Goal: Information Seeking & Learning: Learn about a topic

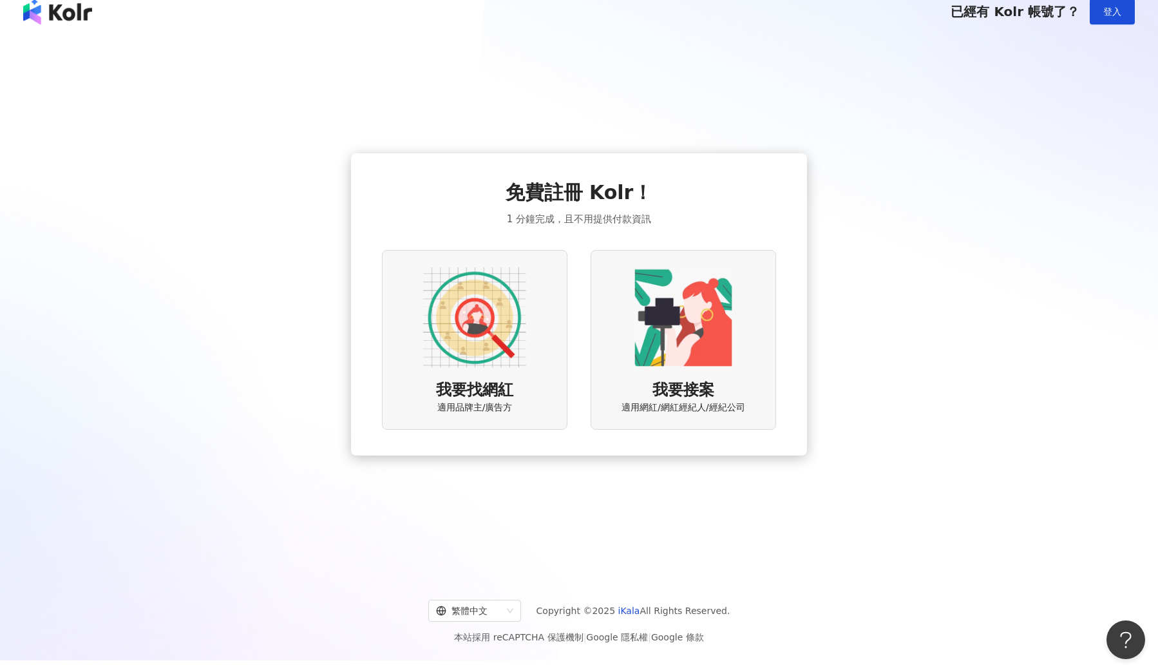
scroll to position [10, 0]
click at [1113, 15] on span "登入" at bounding box center [1112, 13] width 18 height 10
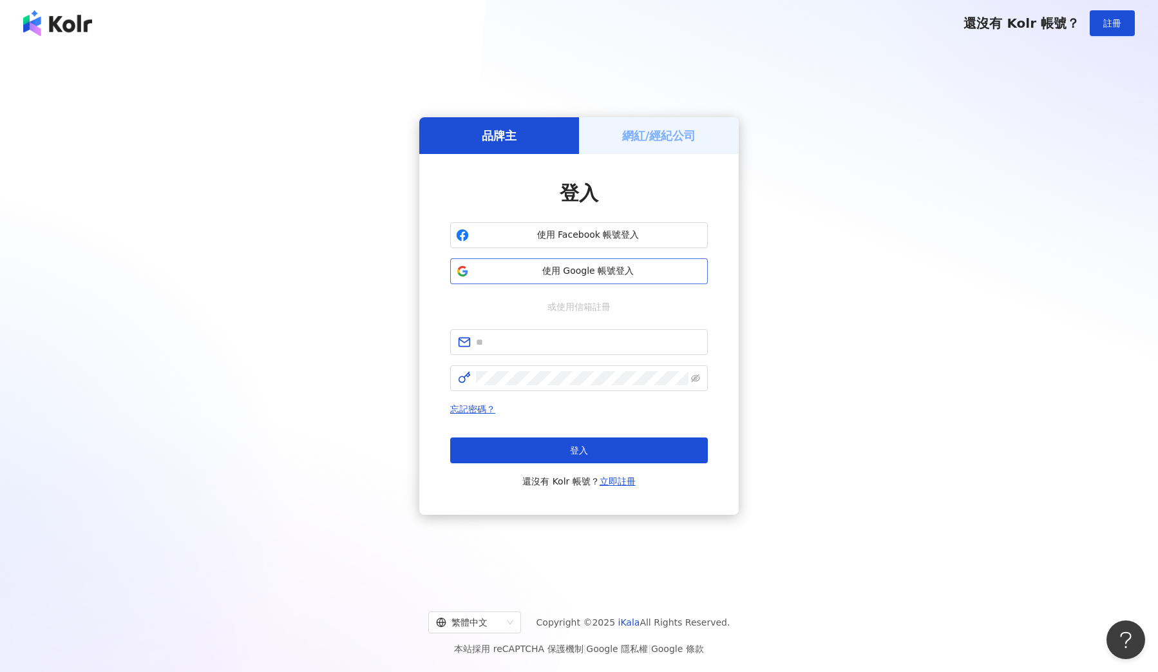
click at [582, 269] on span "使用 Google 帳號登入" at bounding box center [588, 271] width 228 height 13
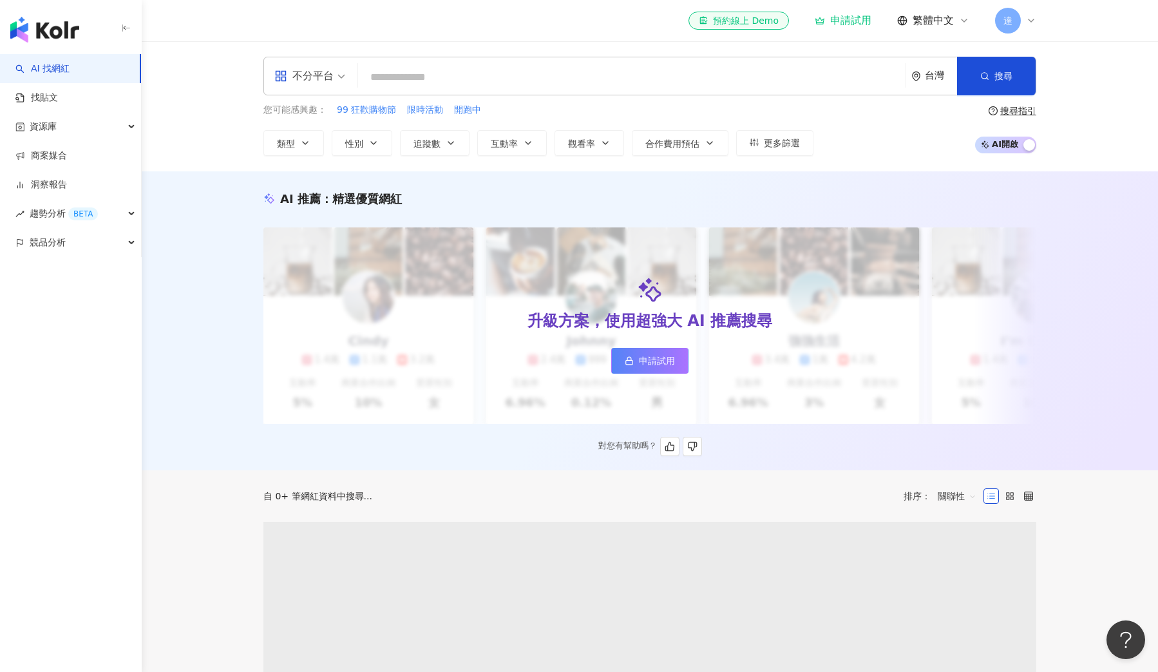
scroll to position [19, 0]
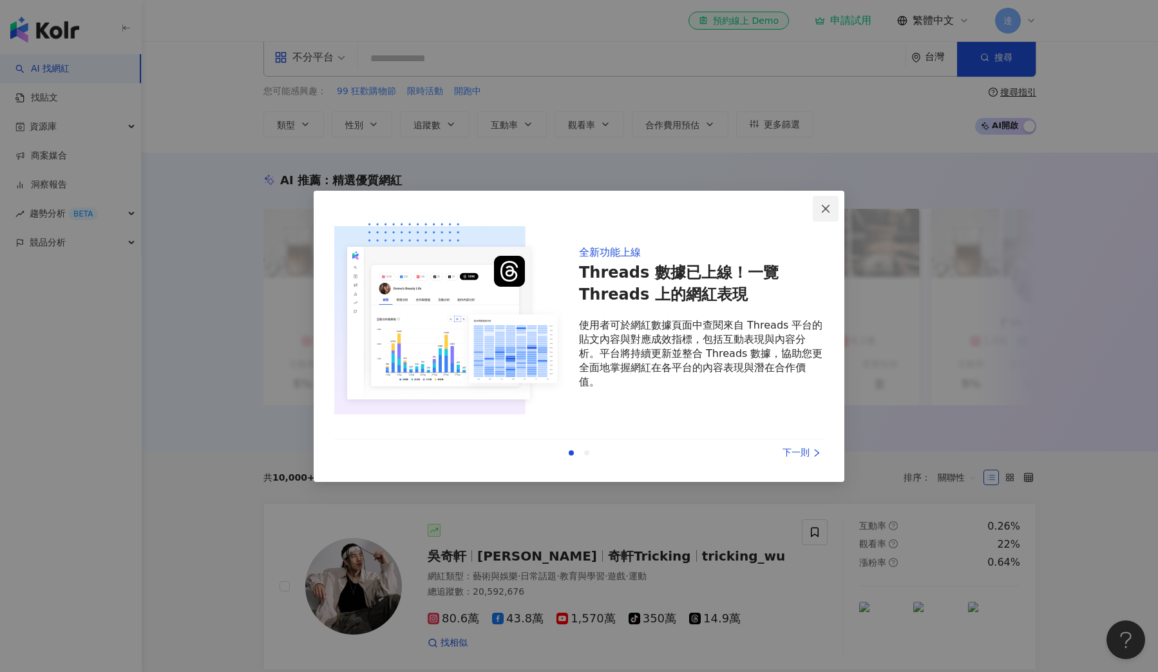
click at [825, 201] on button "Close" at bounding box center [826, 209] width 26 height 26
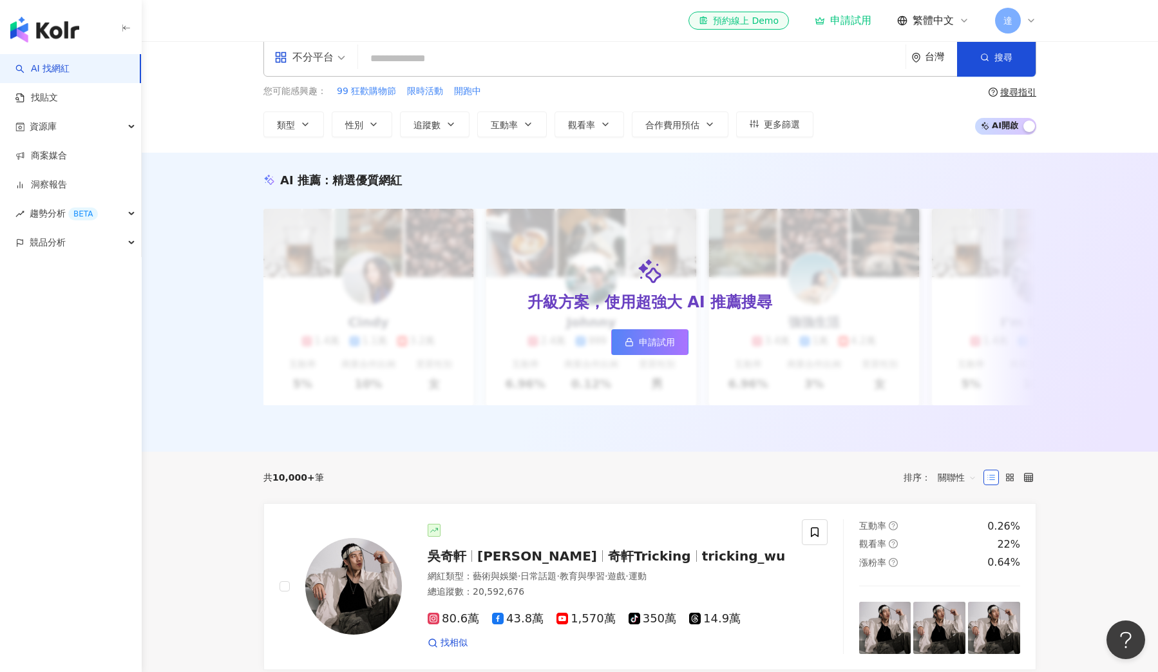
click at [434, 57] on input "search" at bounding box center [631, 58] width 537 height 24
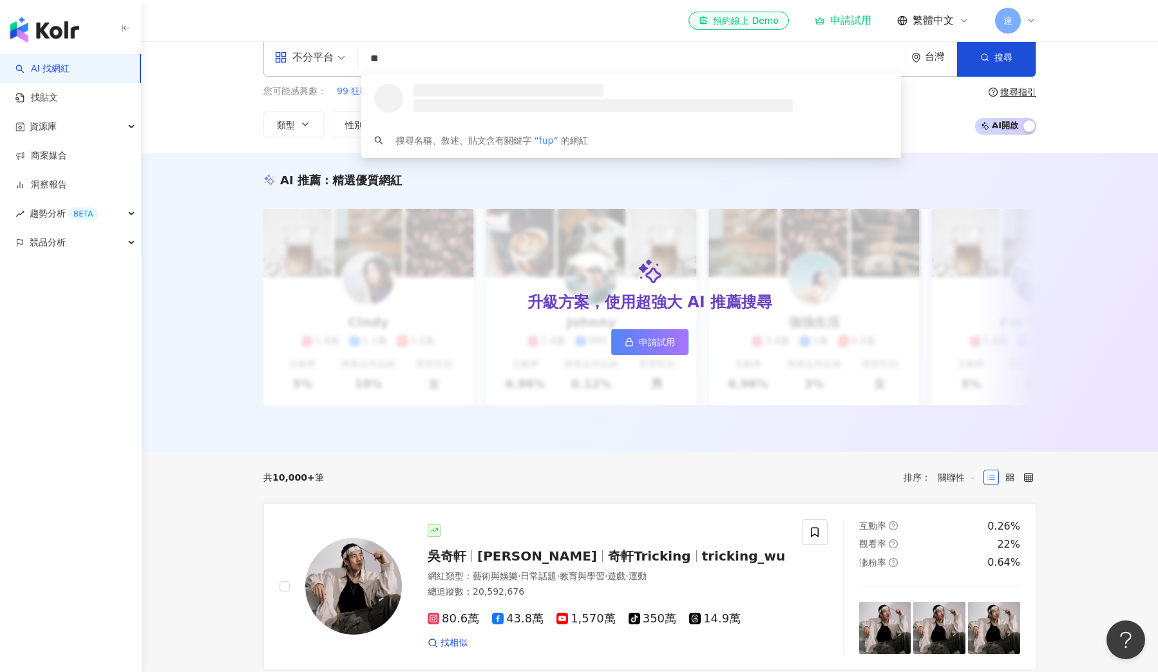
type input "*"
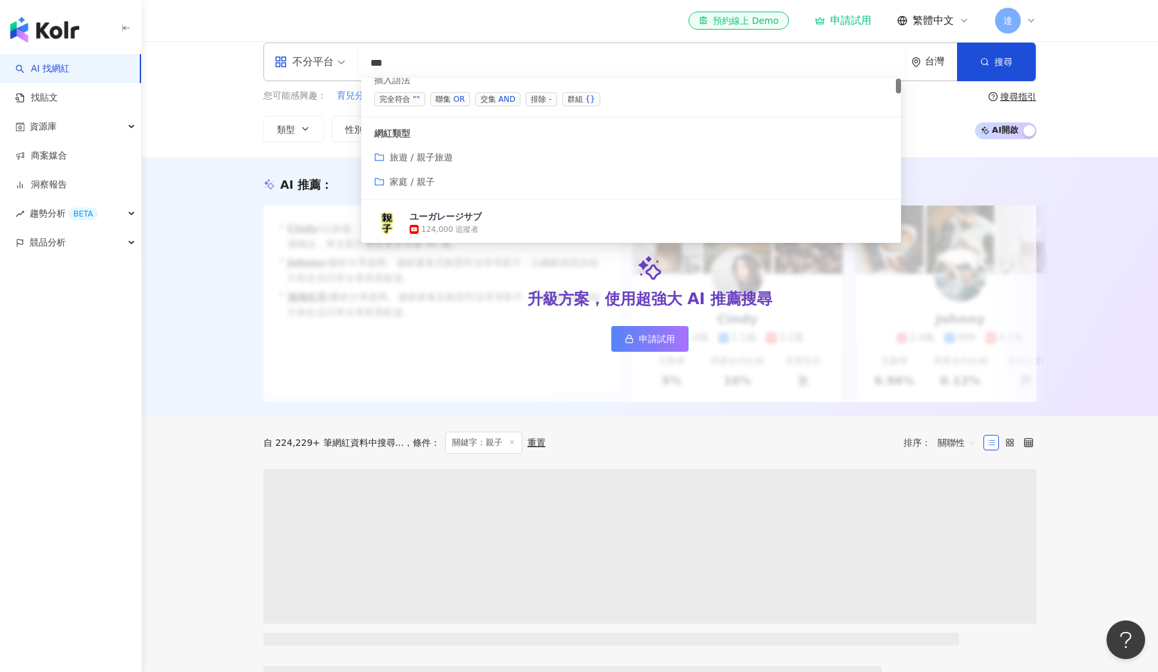
scroll to position [19, 0]
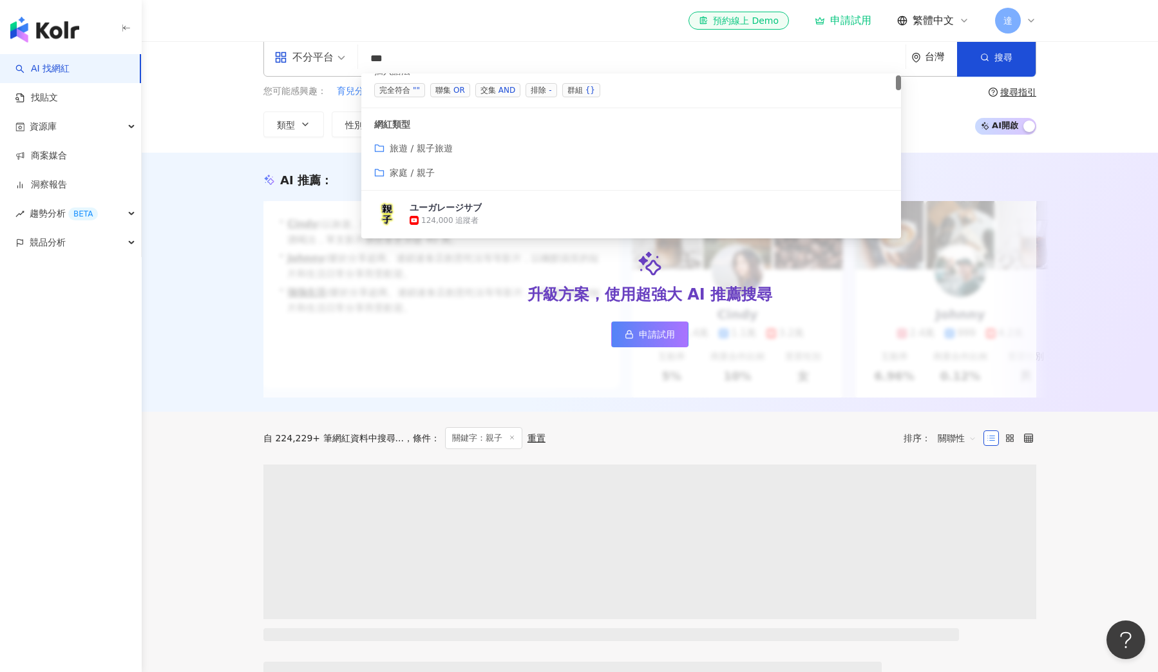
click at [421, 151] on span "旅遊 / 親子旅遊" at bounding box center [421, 148] width 63 height 10
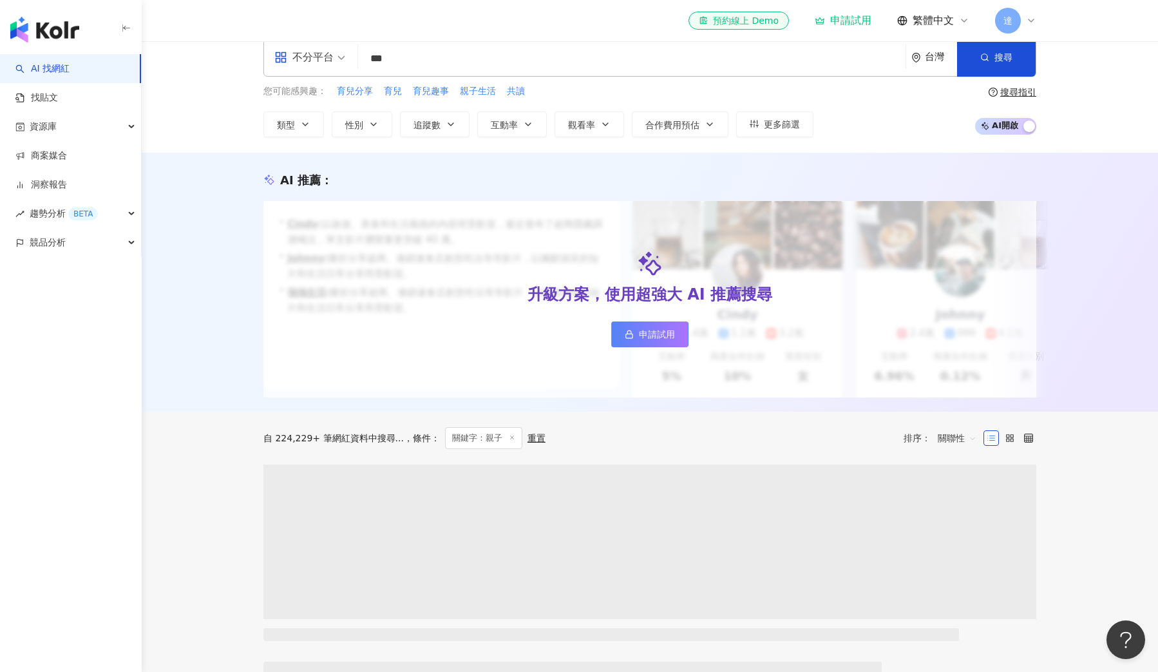
scroll to position [20, 0]
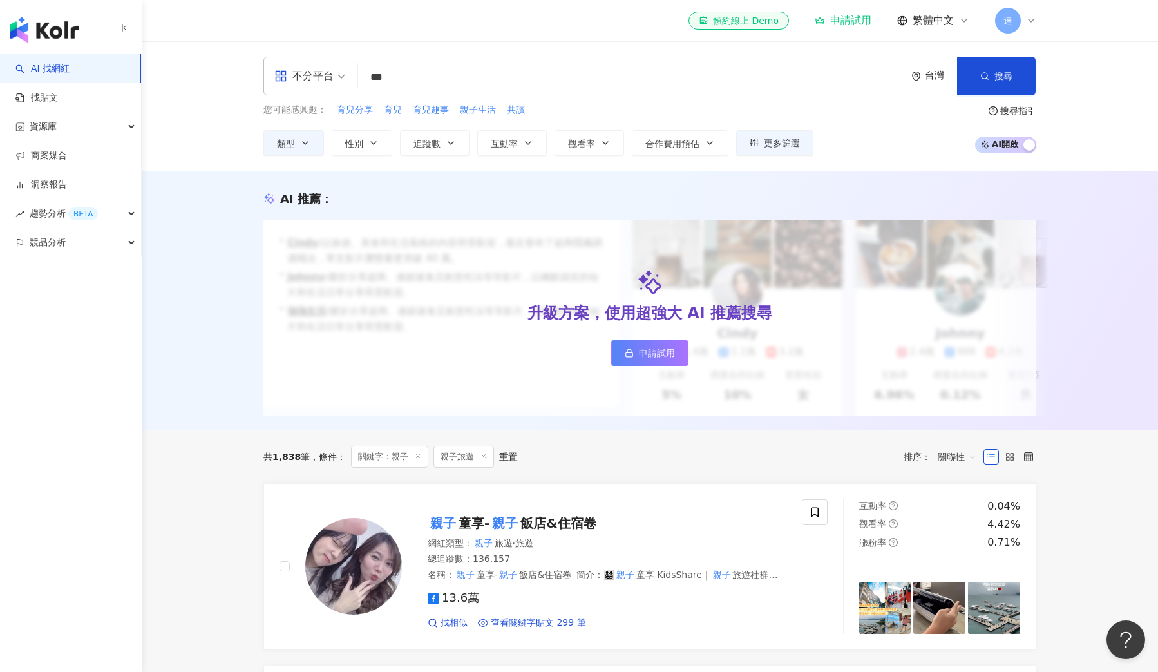
click at [320, 79] on div "不分平台" at bounding box center [303, 76] width 59 height 21
click at [312, 135] on div "Instagram" at bounding box center [314, 136] width 73 height 16
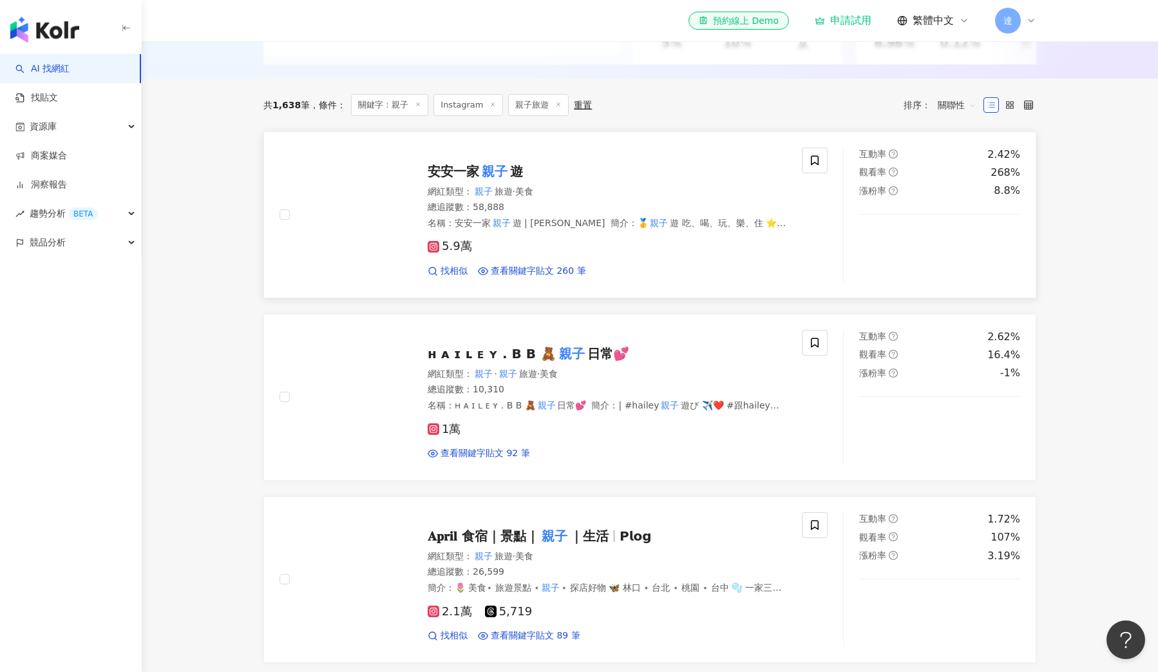
scroll to position [354, 0]
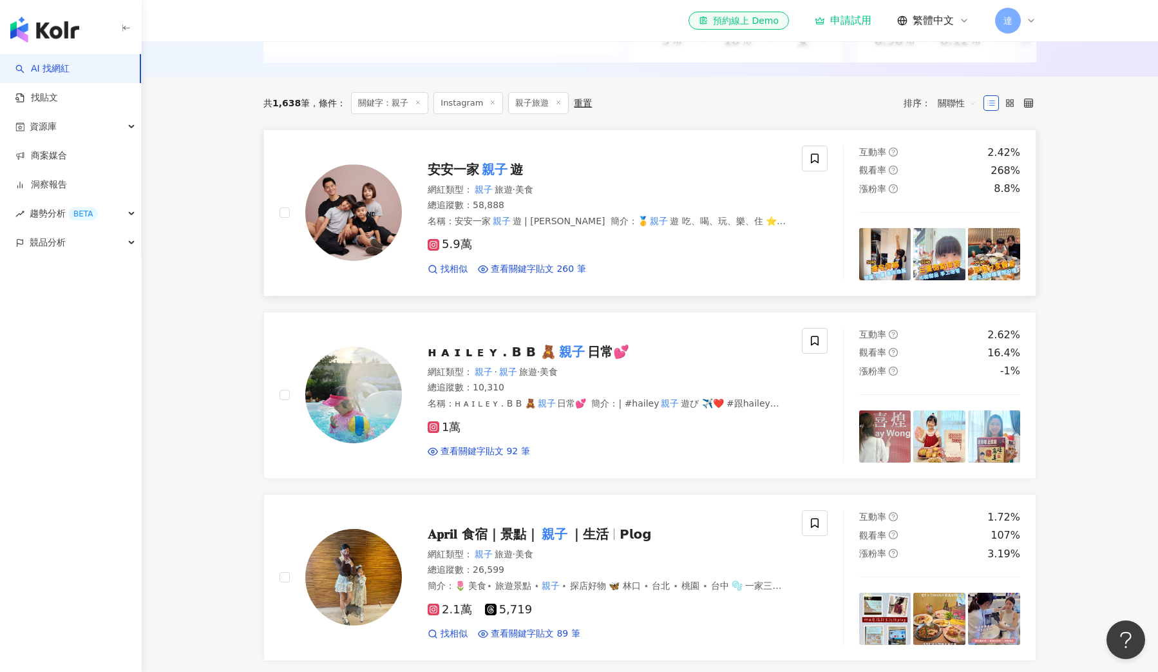
click at [441, 245] on span "5.9萬" at bounding box center [450, 245] width 44 height 14
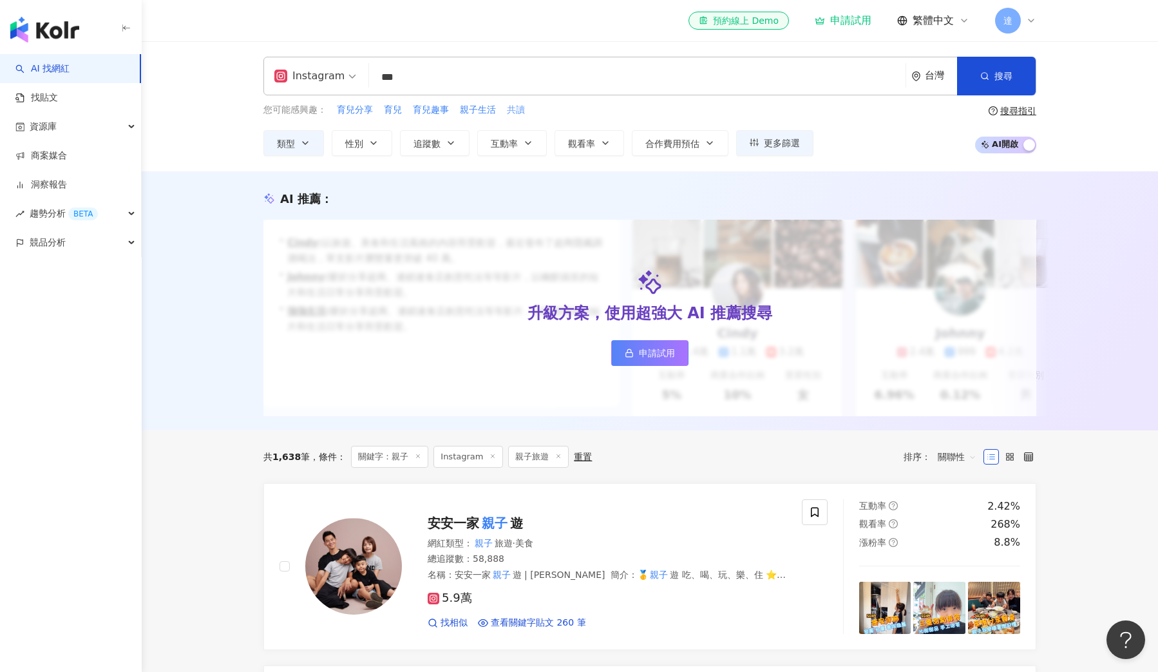
scroll to position [0, 0]
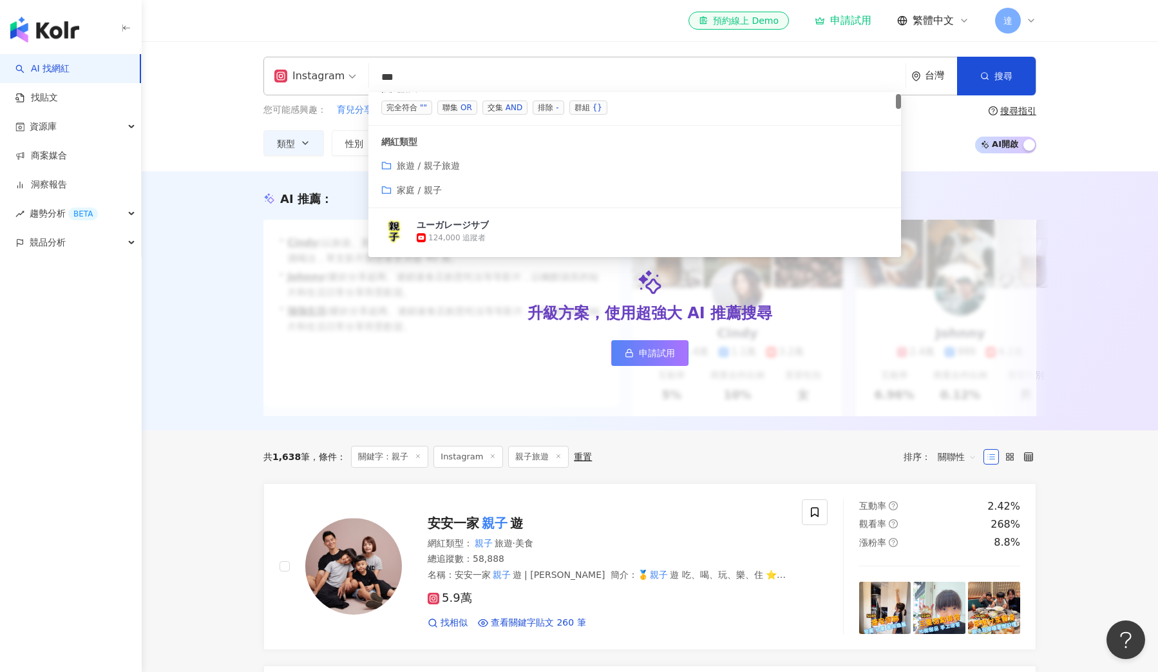
click at [490, 90] on input "**" at bounding box center [637, 77] width 526 height 24
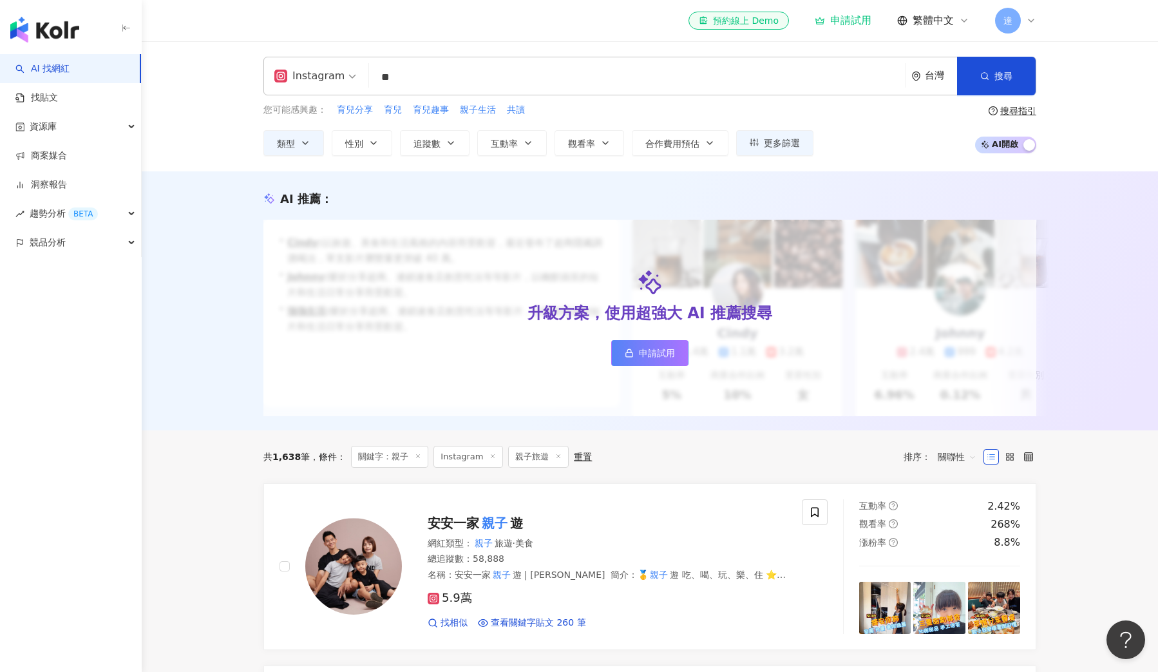
scroll to position [2, 0]
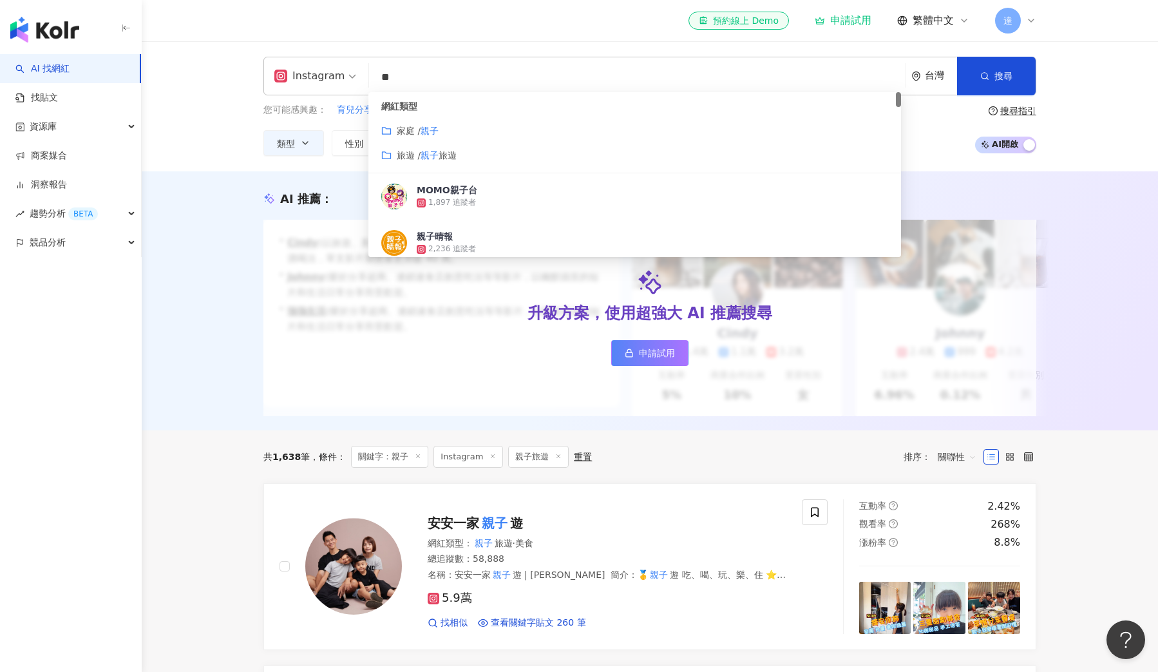
click at [454, 155] on span "旅遊" at bounding box center [448, 155] width 18 height 10
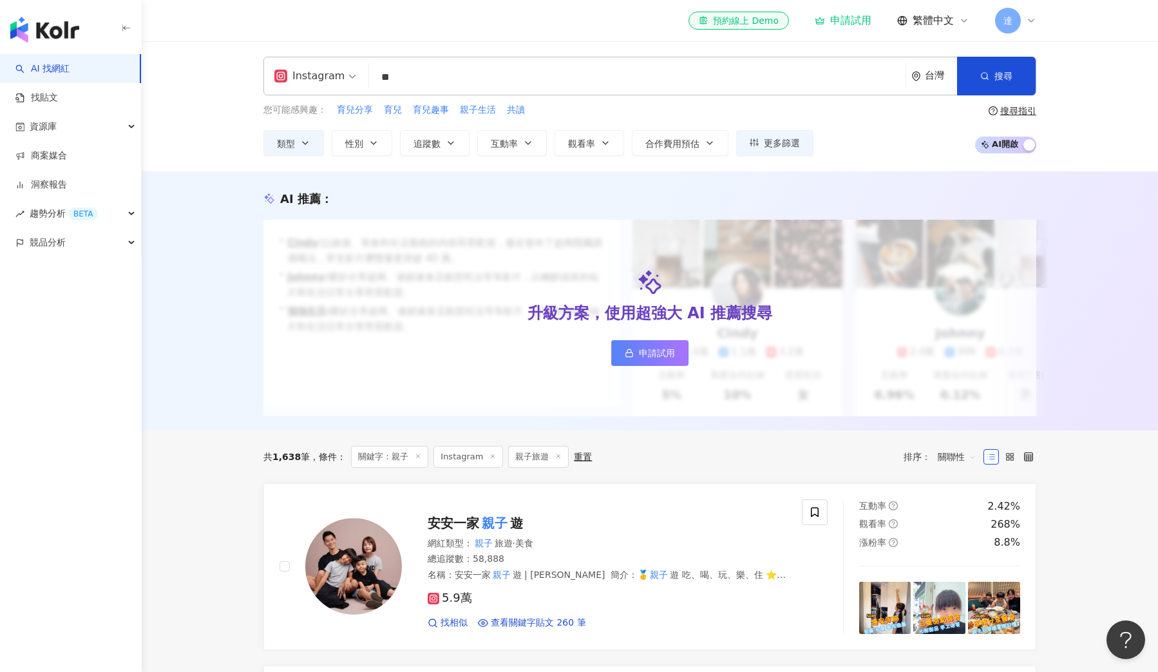
scroll to position [0, 0]
click at [659, 88] on input "**" at bounding box center [637, 77] width 526 height 24
click at [450, 76] on input "**" at bounding box center [637, 77] width 526 height 24
click at [388, 108] on span "育兒" at bounding box center [393, 110] width 18 height 13
type input "**"
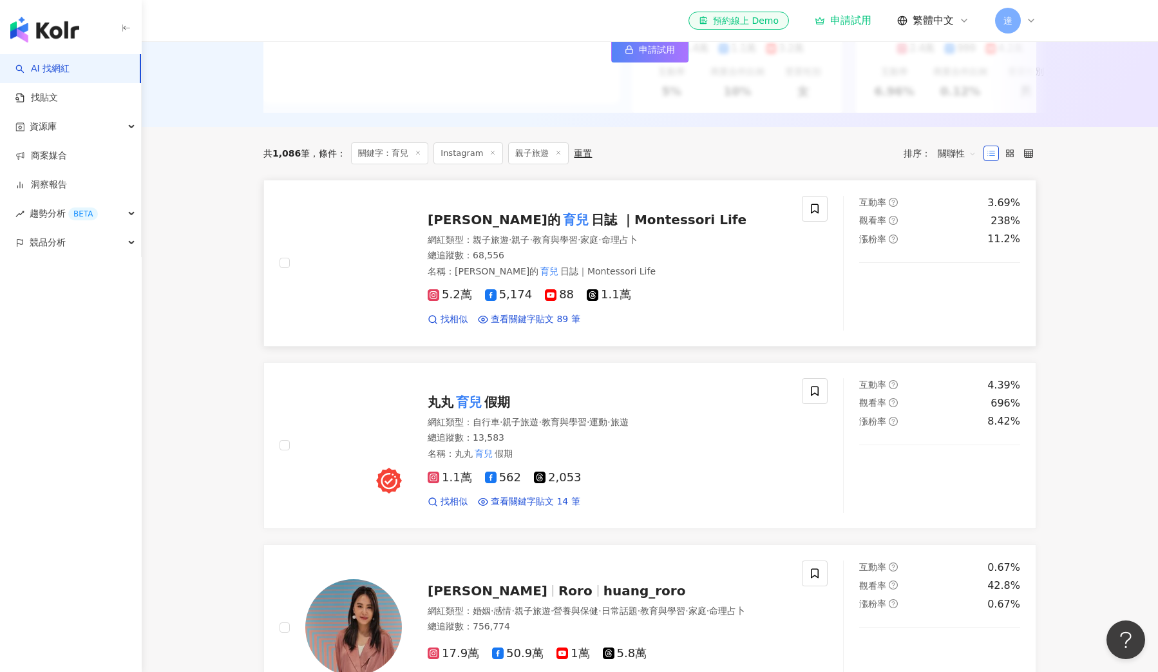
scroll to position [300, 1]
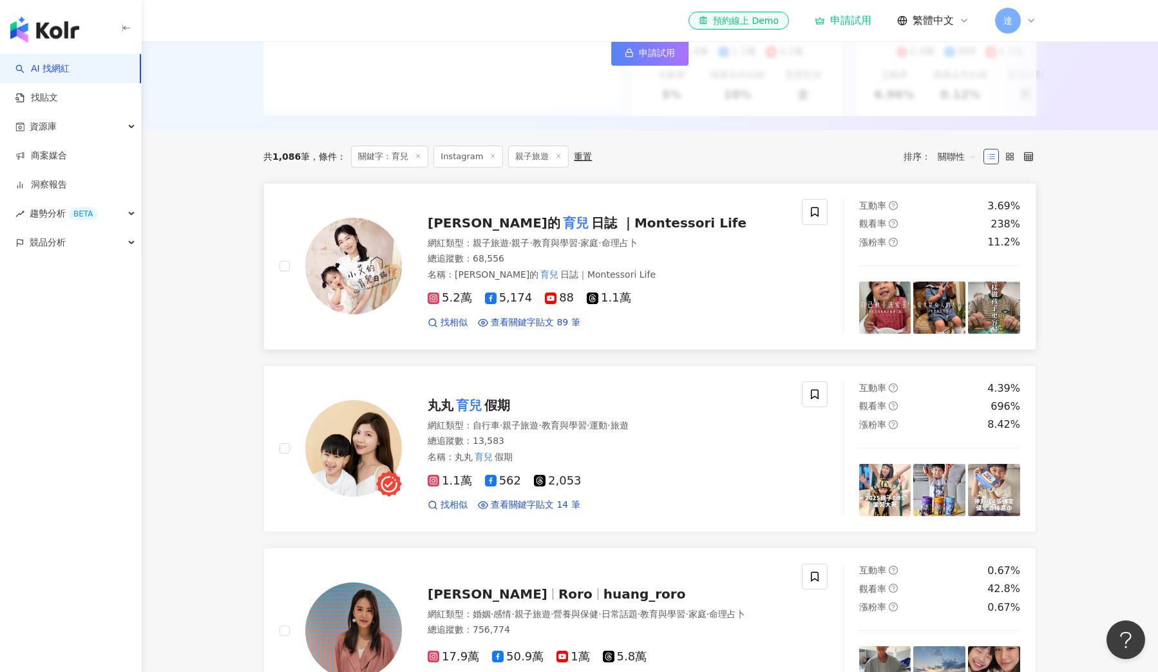
click at [598, 216] on span "日誌 ｜Montessori Life" at bounding box center [668, 222] width 155 height 15
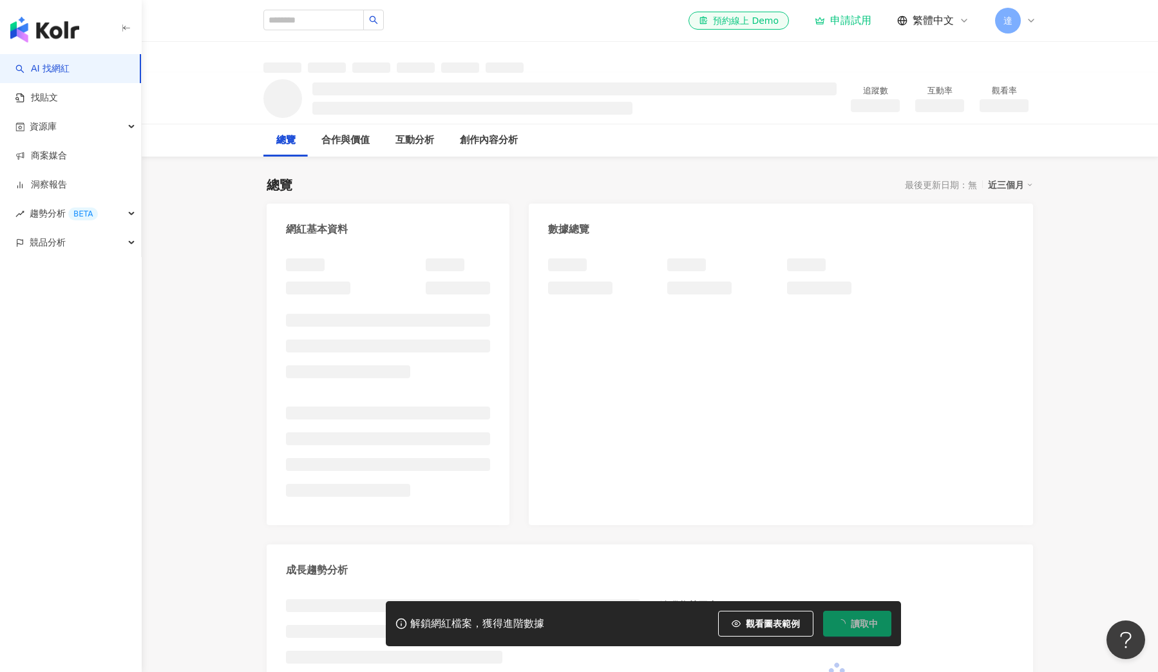
scroll to position [-1, 0]
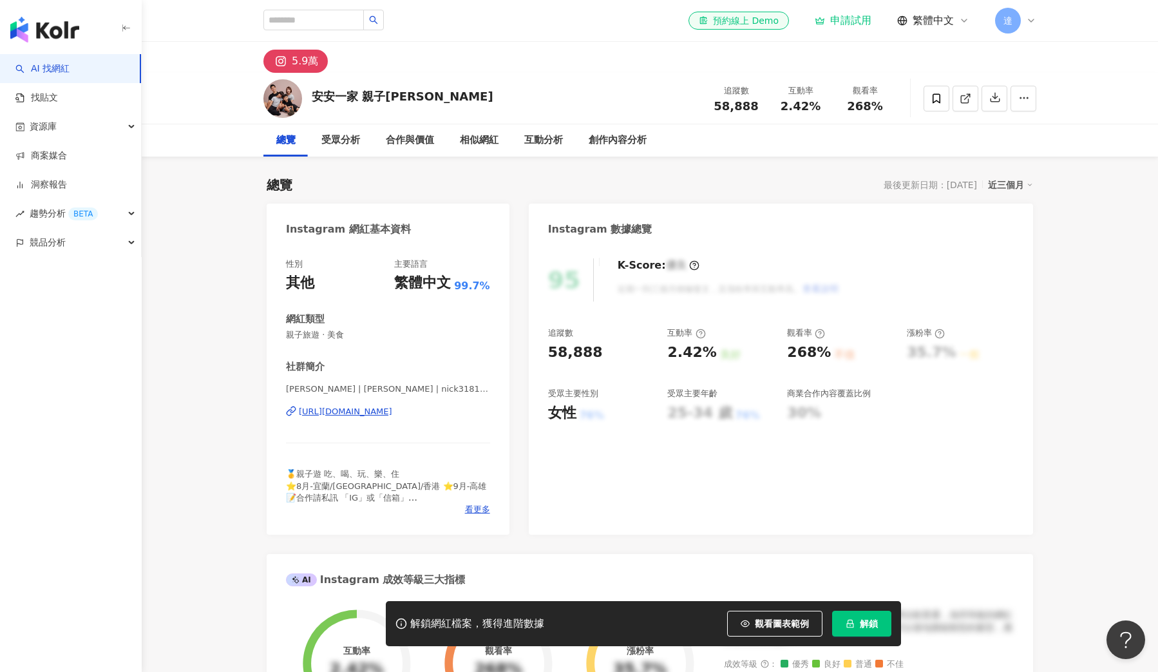
click at [300, 62] on div "5.9萬" at bounding box center [305, 61] width 26 height 18
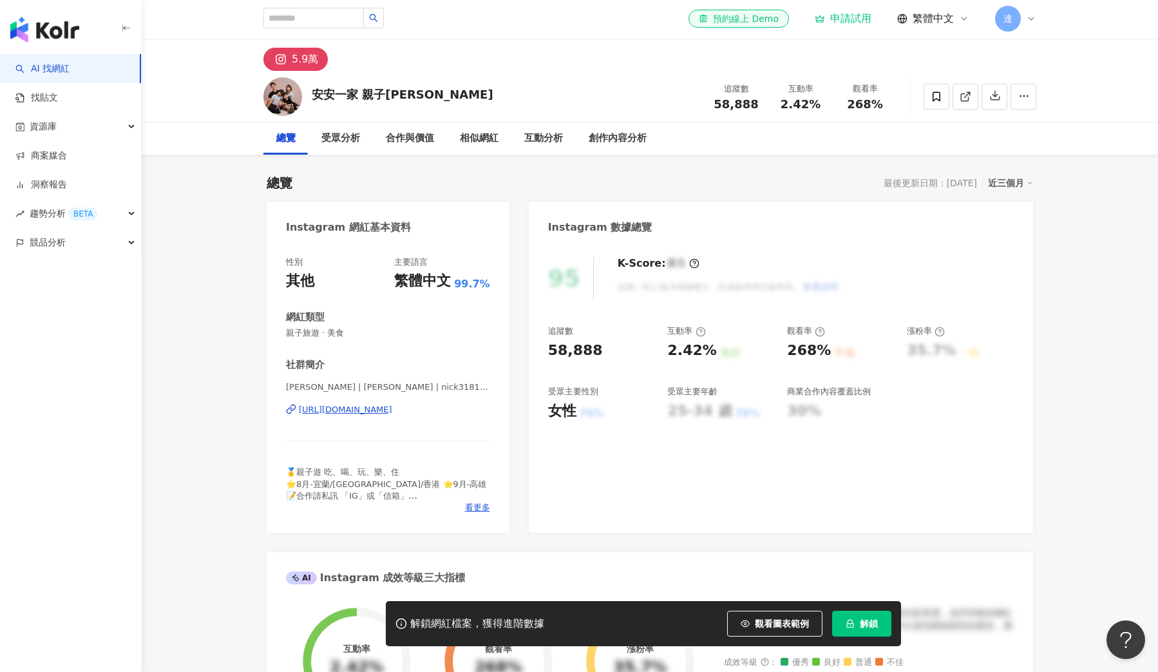
click at [312, 91] on div "安安一家 親子遊" at bounding box center [403, 94] width 182 height 16
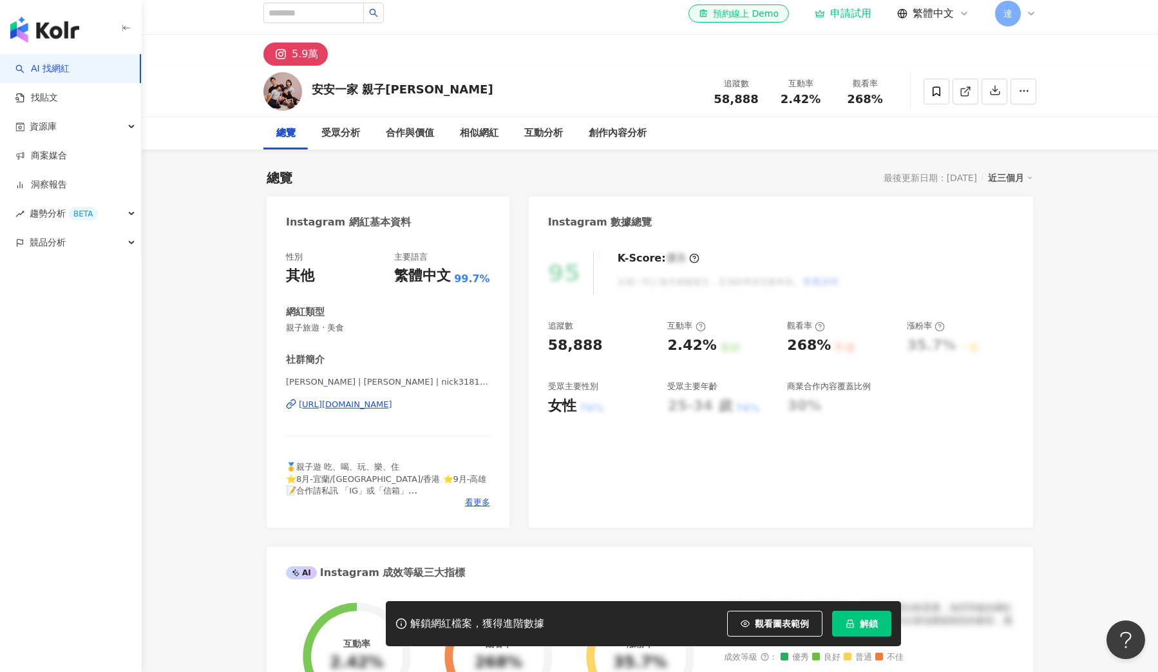
scroll to position [4, 0]
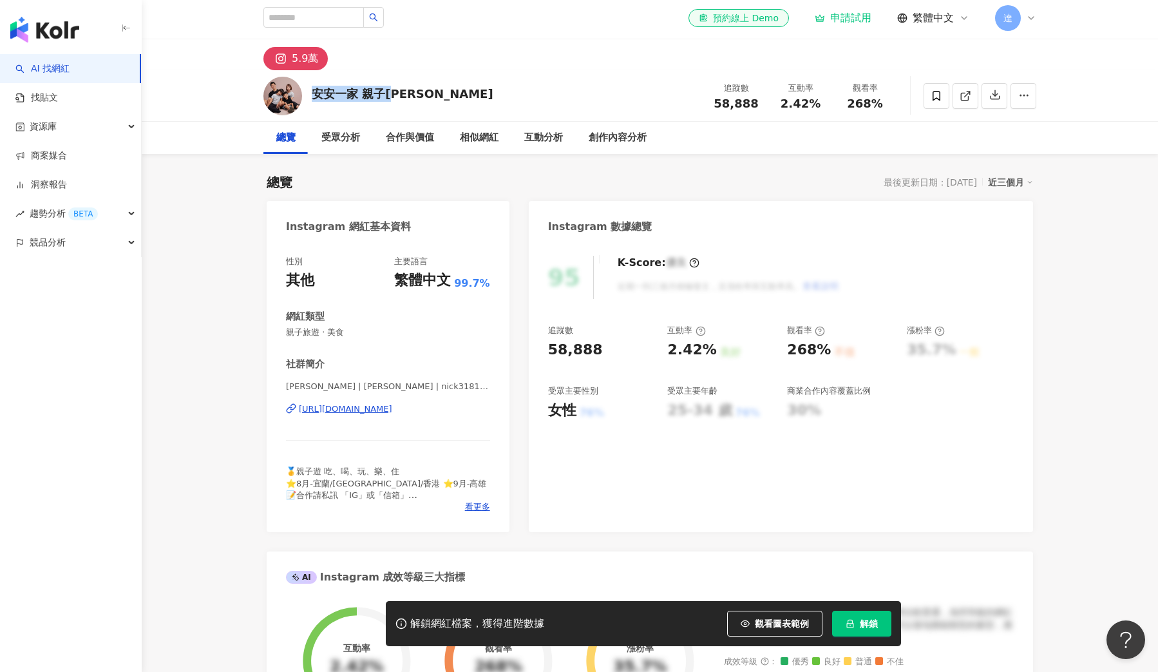
drag, startPoint x: 314, startPoint y: 91, endPoint x: 389, endPoint y: 92, distance: 75.4
click at [389, 92] on div "安安一家 親子遊" at bounding box center [403, 94] width 182 height 16
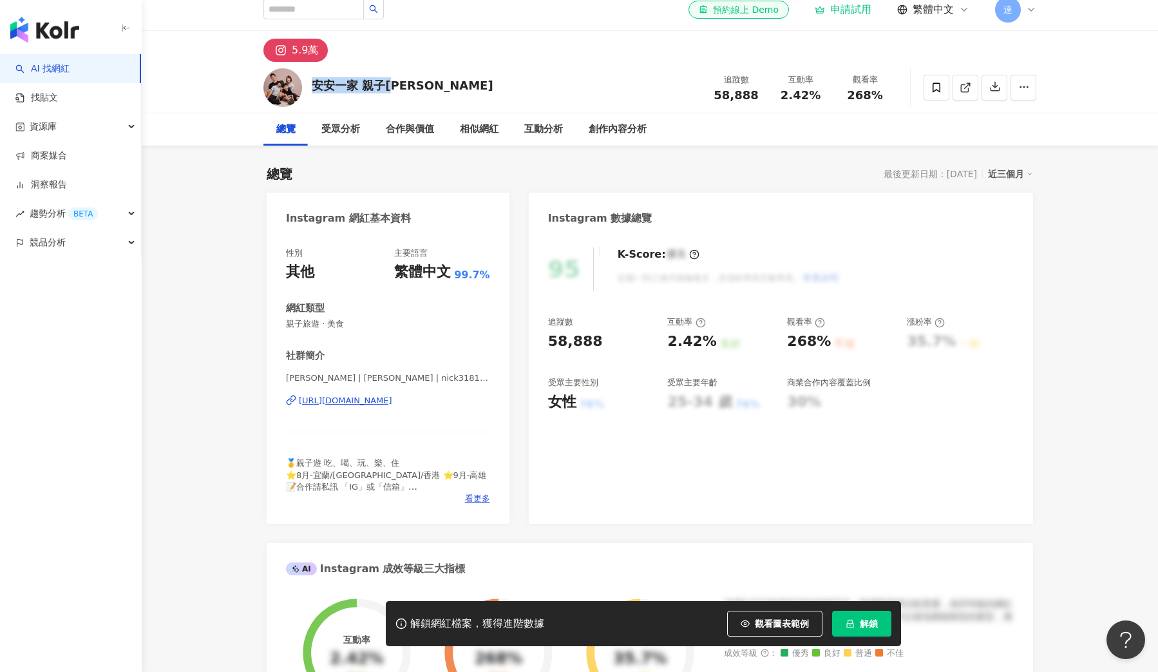
copy div "安安一家 親子遊"
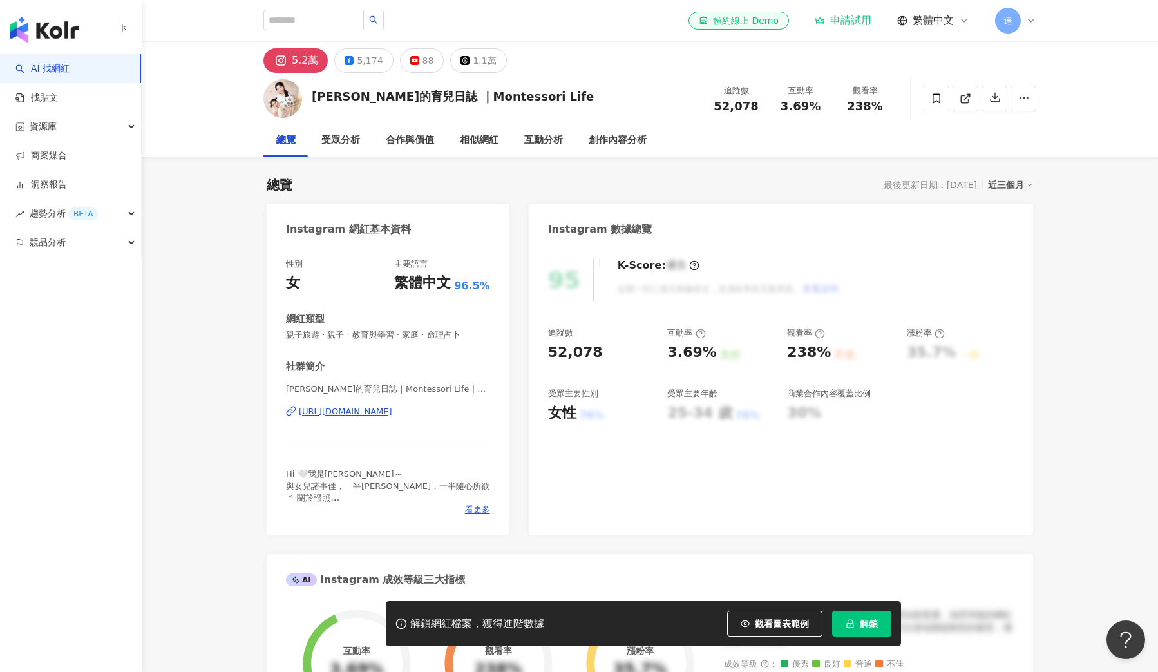
scroll to position [-1, 0]
drag, startPoint x: 316, startPoint y: 95, endPoint x: 428, endPoint y: 100, distance: 112.2
click at [428, 100] on div "[PERSON_NAME]的育兒日誌 ｜Montessori Life" at bounding box center [453, 96] width 282 height 16
click at [488, 97] on div "[PERSON_NAME]的育兒日誌 ｜Montessori Life" at bounding box center [453, 96] width 282 height 16
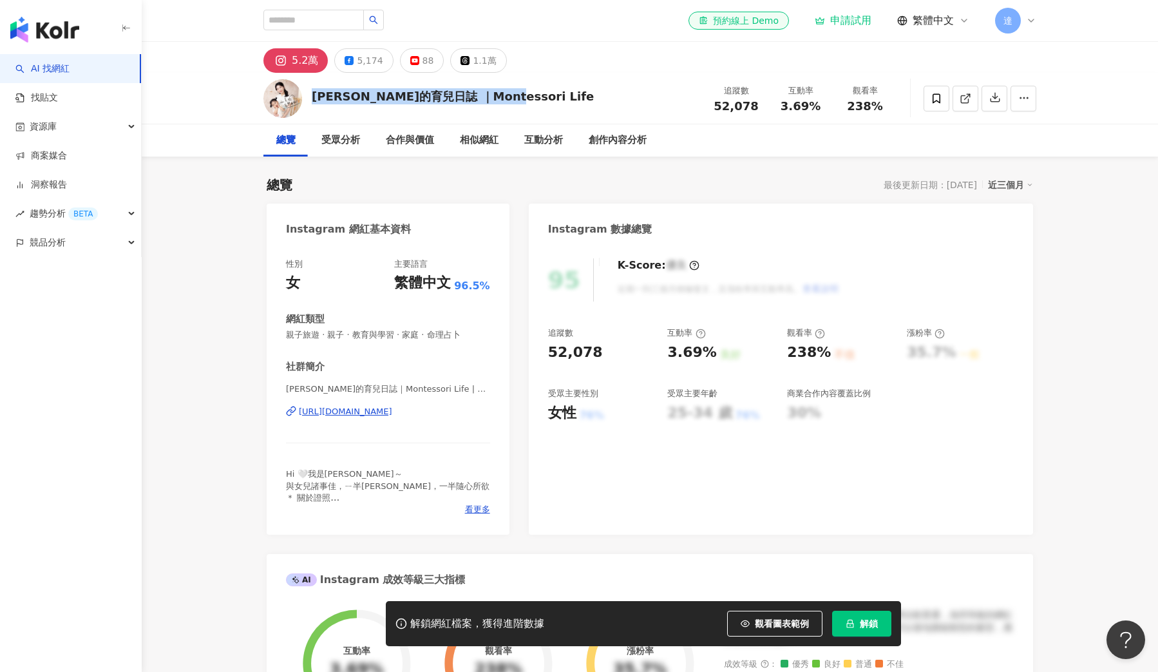
drag, startPoint x: 490, startPoint y: 97, endPoint x: 310, endPoint y: 98, distance: 179.1
click at [310, 98] on div "[PERSON_NAME]的育兒日誌 ｜Montessori Life 追蹤數 52,078 互動率 3.69% 觀看率 238%" at bounding box center [650, 98] width 825 height 51
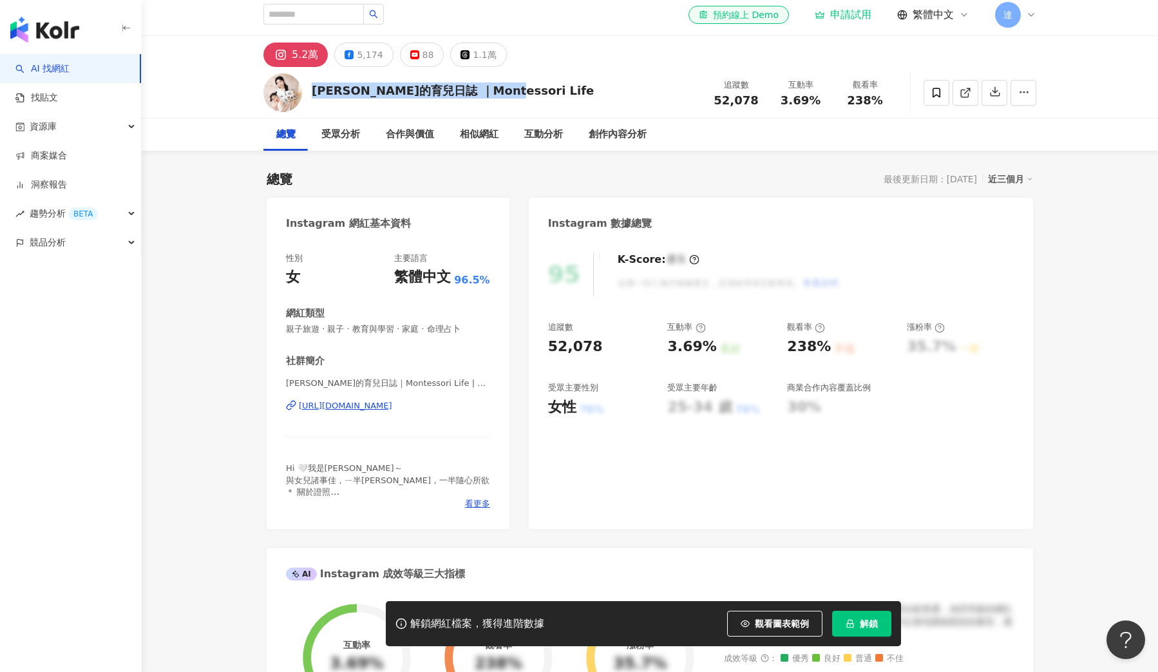
copy div "[PERSON_NAME]的育兒日誌 ｜Montessori Life"
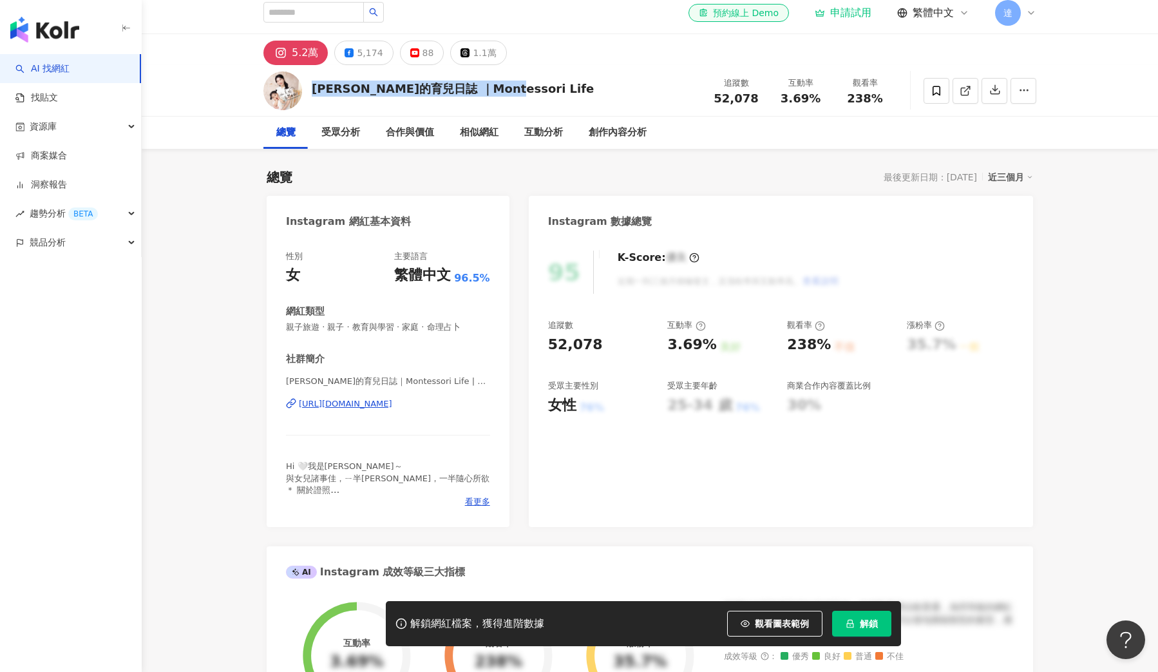
copy div "[PERSON_NAME]的育兒日誌 ｜Montessori Life"
click at [930, 43] on div "5.2萬 5,174 88 1.1萬" at bounding box center [650, 49] width 825 height 31
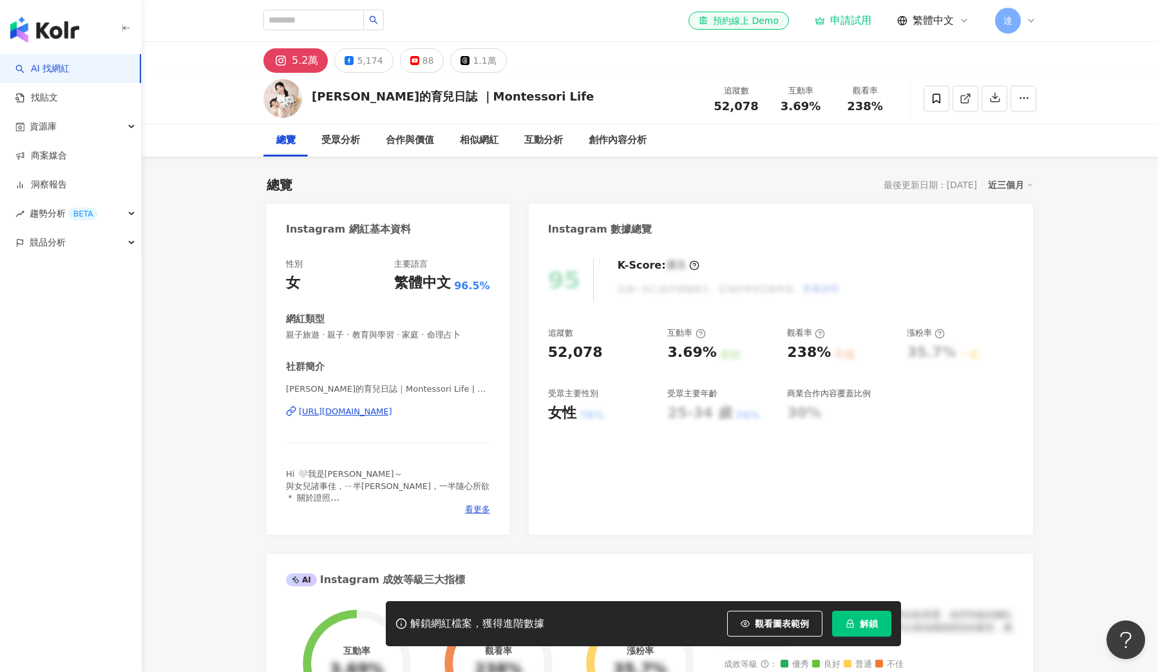
scroll to position [0, 0]
